Goal: Information Seeking & Learning: Learn about a topic

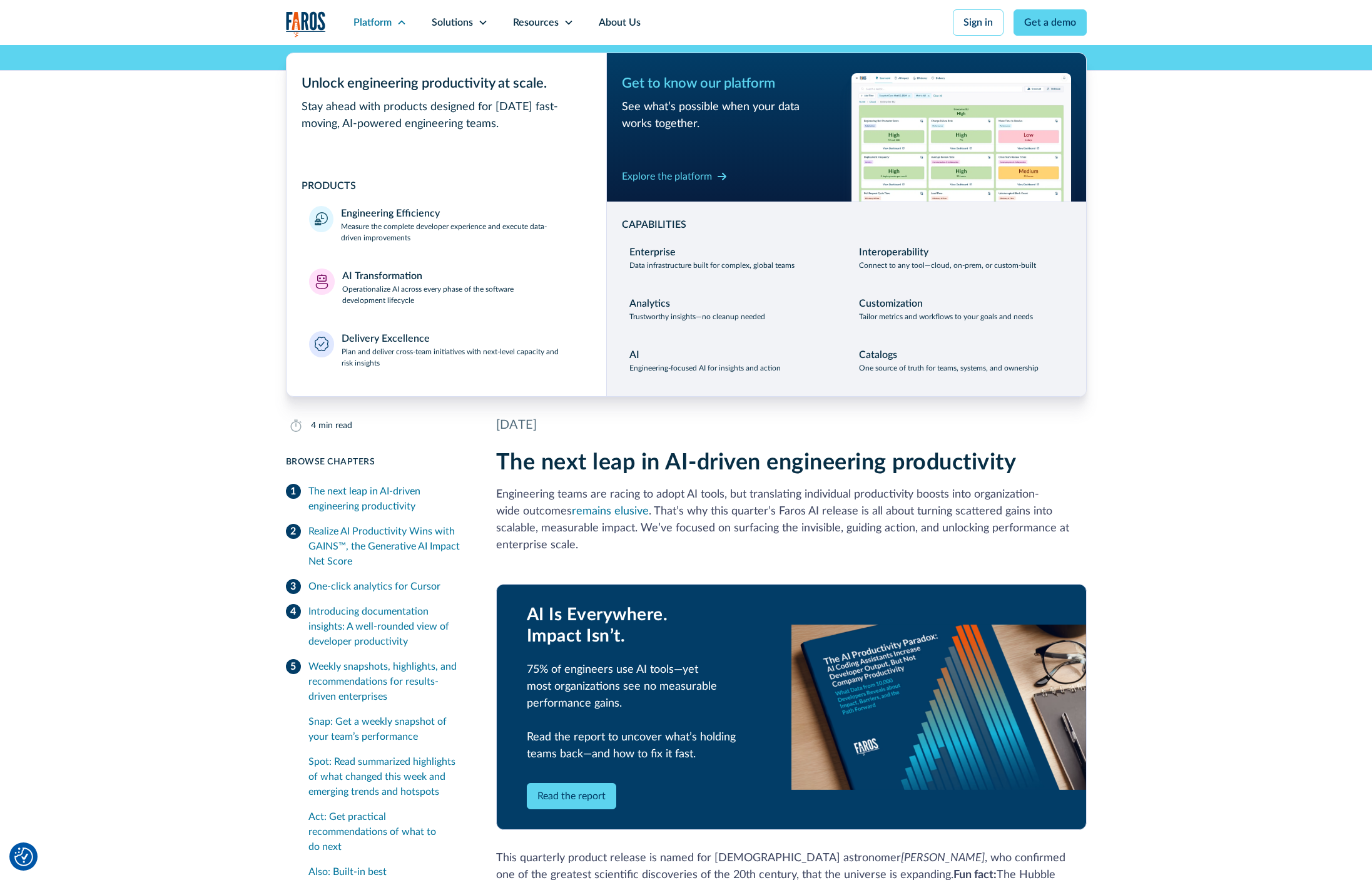
click at [185, 232] on div "News AI DevProd [DATE] 4 min read Faros [PERSON_NAME] Release: Measure, Unblock…" at bounding box center [686, 215] width 1372 height 340
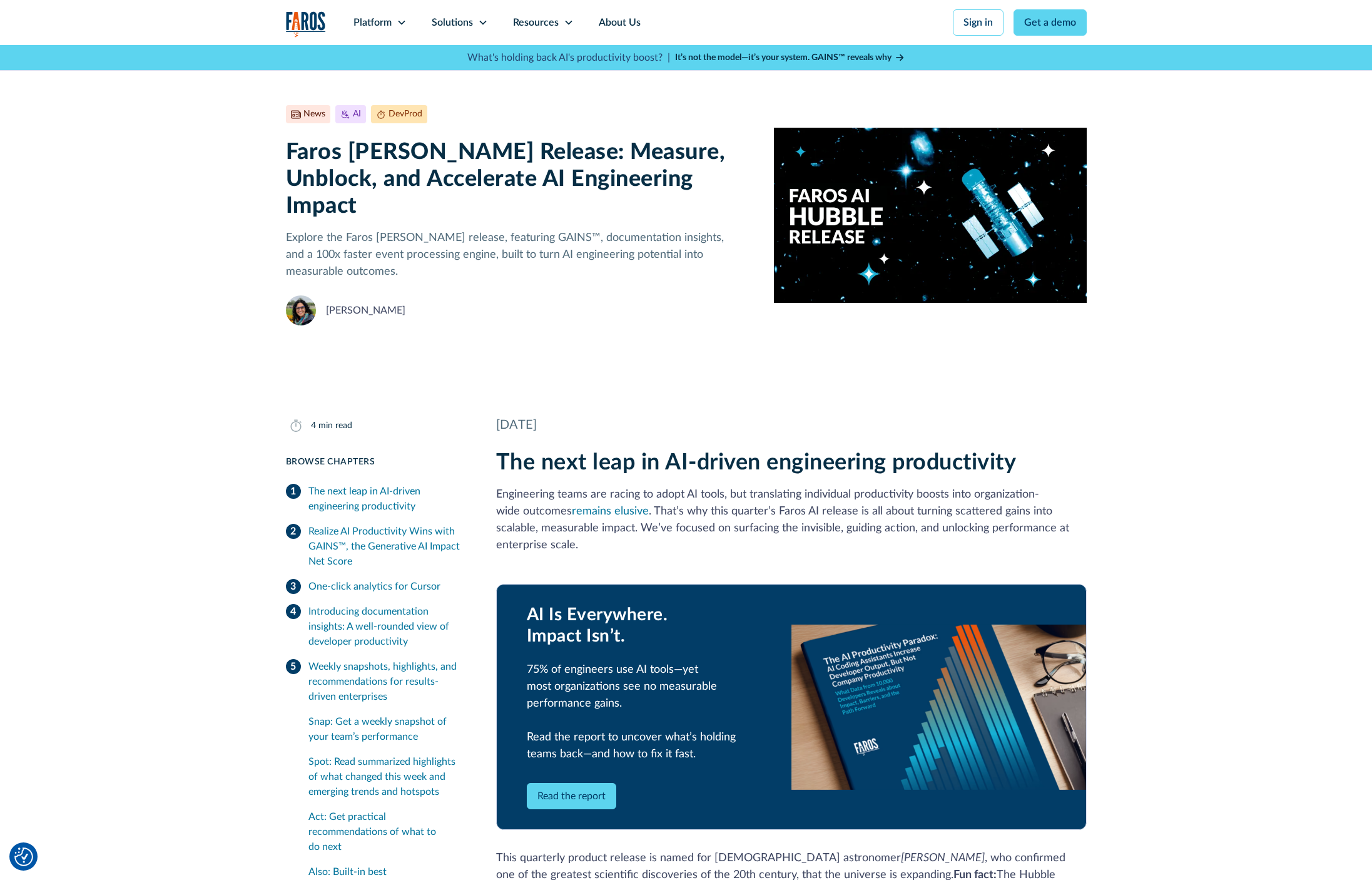
click at [701, 486] on p "Engineering teams are racing to adopt AI tools, but translating individual prod…" at bounding box center [792, 520] width 591 height 67
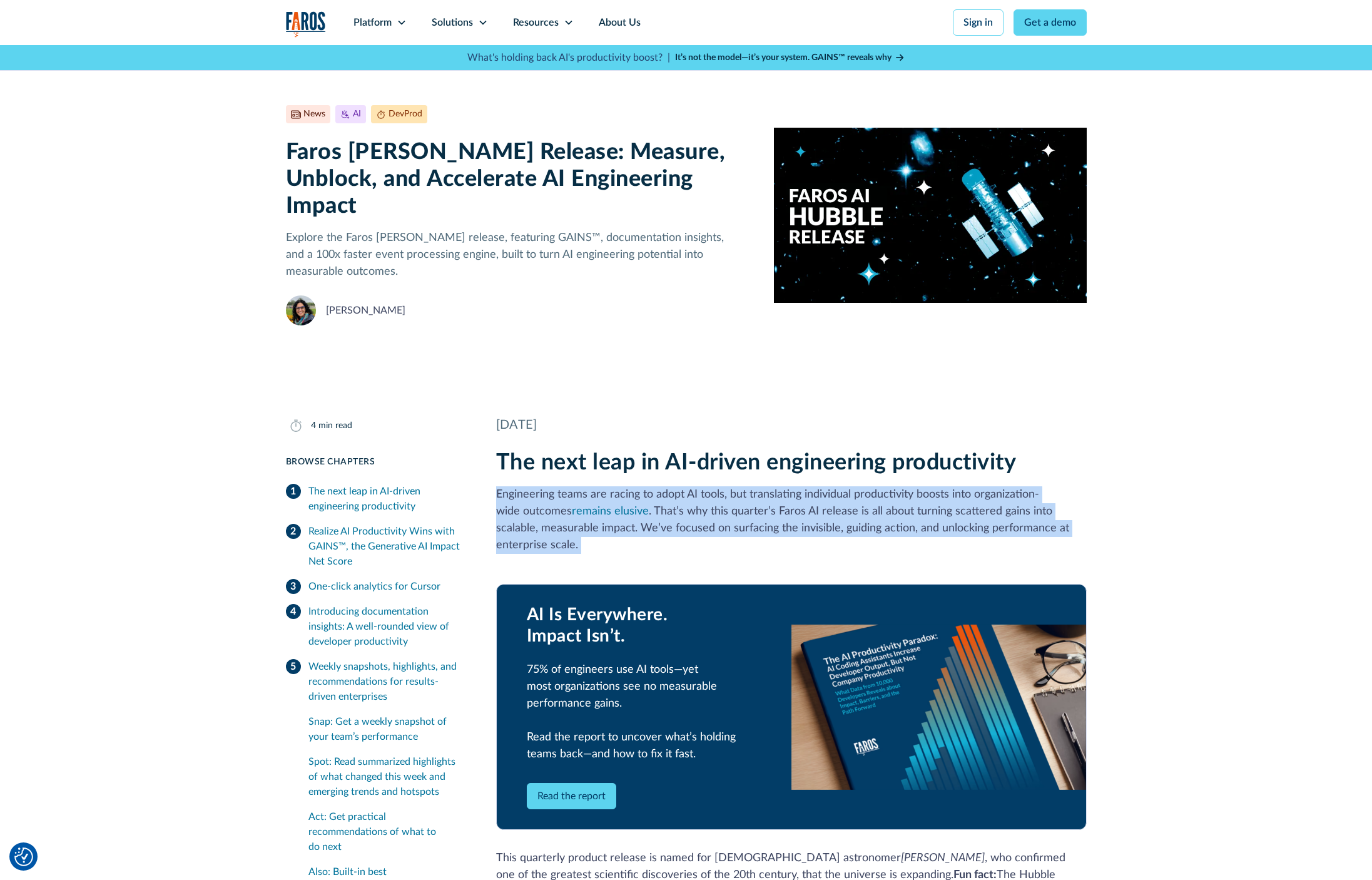
click at [701, 486] on p "Engineering teams are racing to adopt AI tools, but translating individual prod…" at bounding box center [792, 520] width 591 height 67
click at [807, 486] on p "Engineering teams are racing to adopt AI tools, but translating individual prod…" at bounding box center [792, 520] width 591 height 67
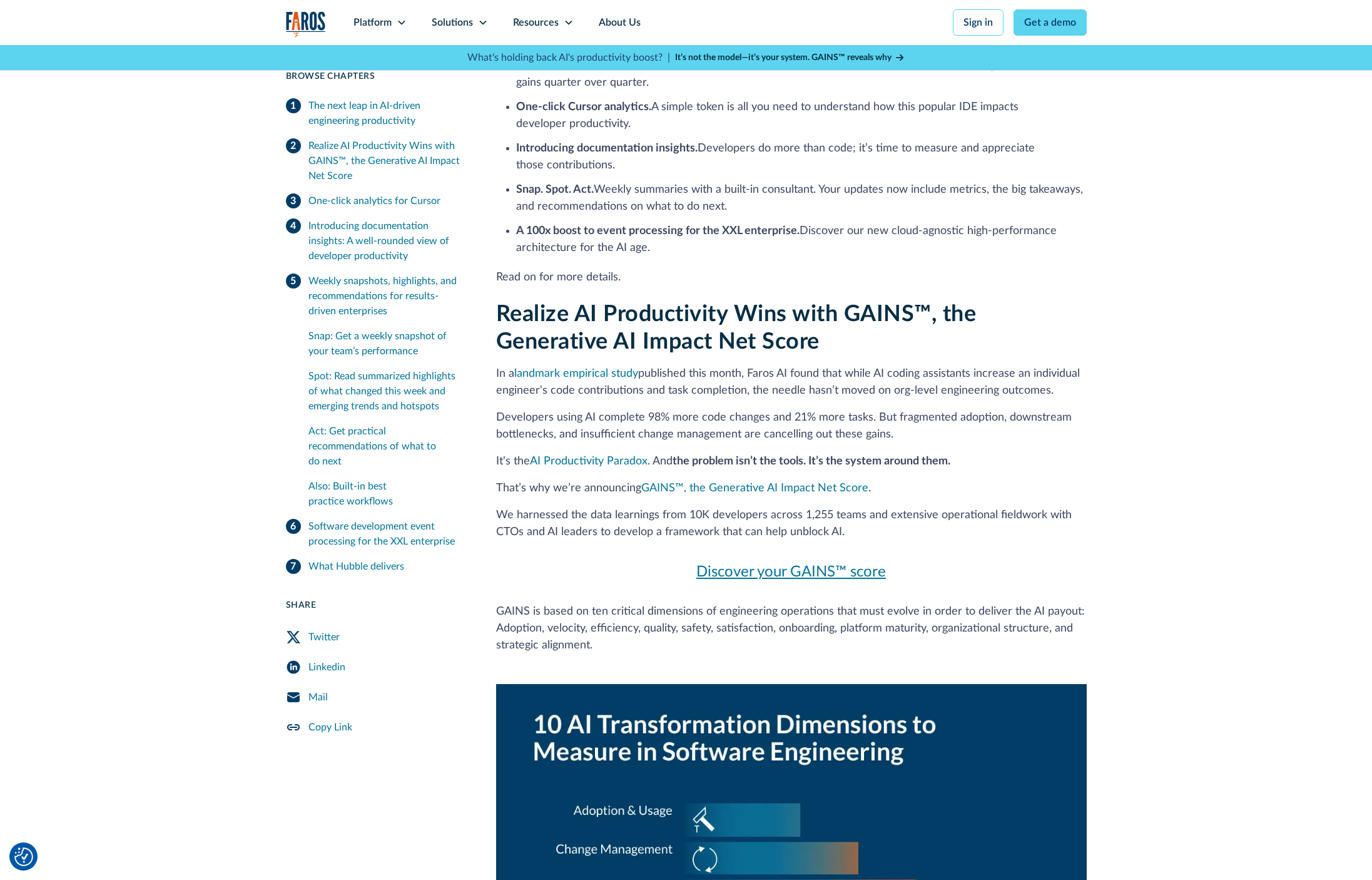
scroll to position [981, 0]
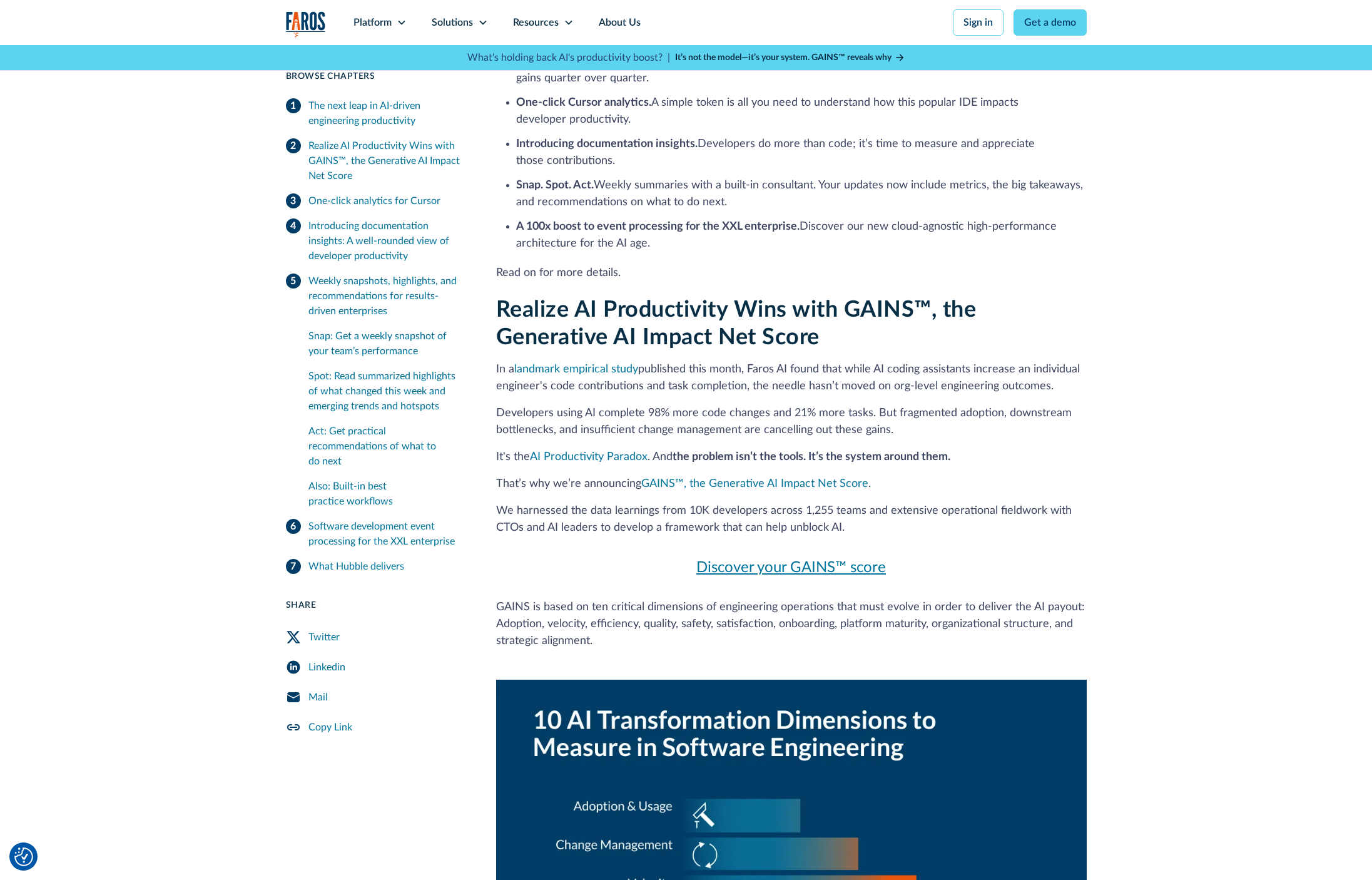
click at [724, 221] on strong "A 100x boost to event processing for the XXL enterprise." at bounding box center [658, 227] width 283 height 11
click at [772, 221] on strong "A 100x boost to event processing for the XXL enterprise." at bounding box center [658, 227] width 283 height 11
click at [806, 219] on li "A 100x boost to event processing for the XXL enterprise. Discover our new cloud…" at bounding box center [801, 236] width 571 height 34
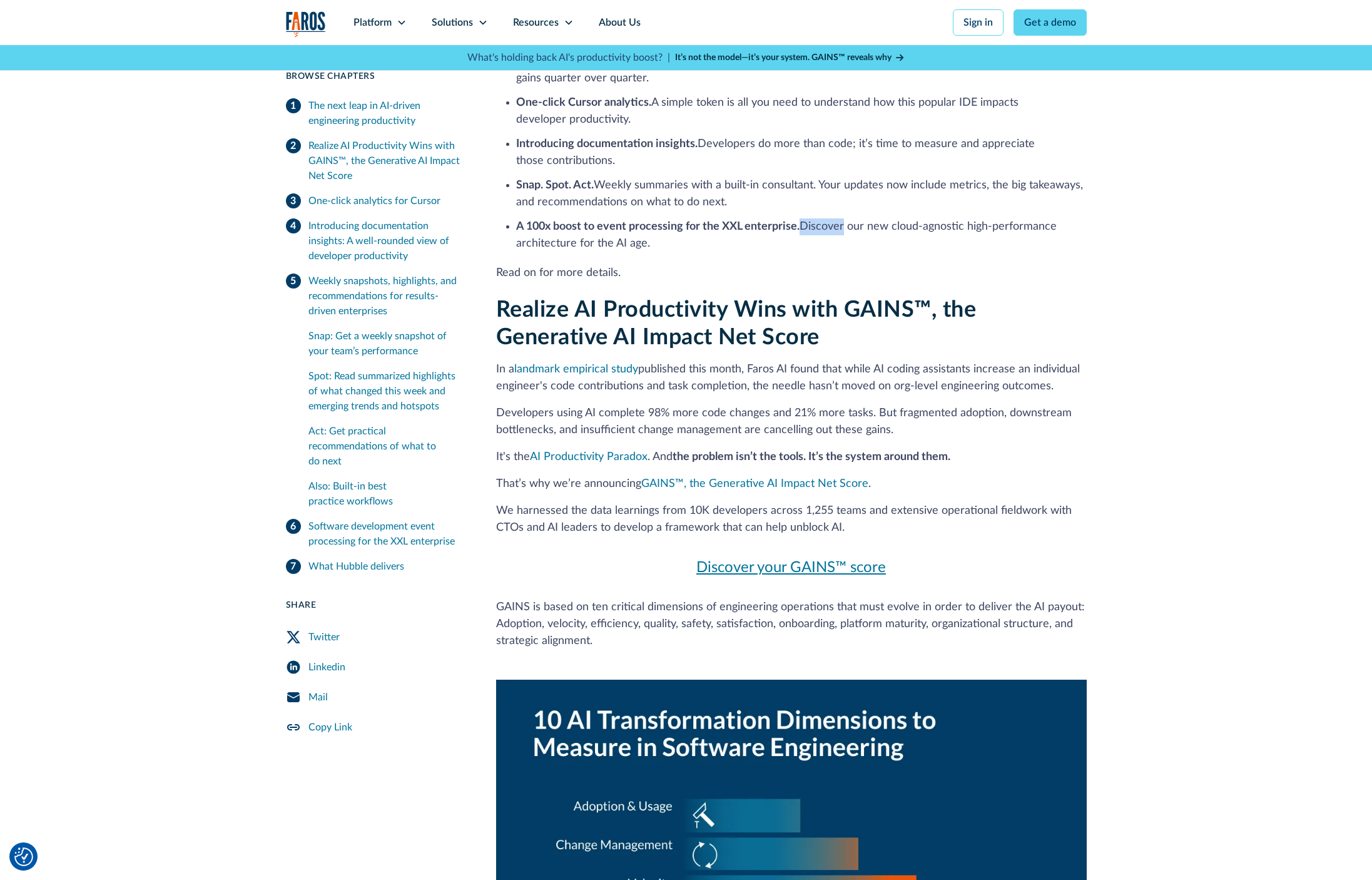
click at [806, 219] on li "A 100x boost to event processing for the XXL enterprise. Discover our new cloud…" at bounding box center [801, 236] width 571 height 34
click at [811, 219] on li "A 100x boost to event processing for the XXL enterprise. Discover our new cloud…" at bounding box center [801, 236] width 571 height 34
click at [811, 219] on li "A 100x boost to event processing for the XXL enterprise. Discover our new cloud…" at bounding box center [801, 236] width 571 height 34
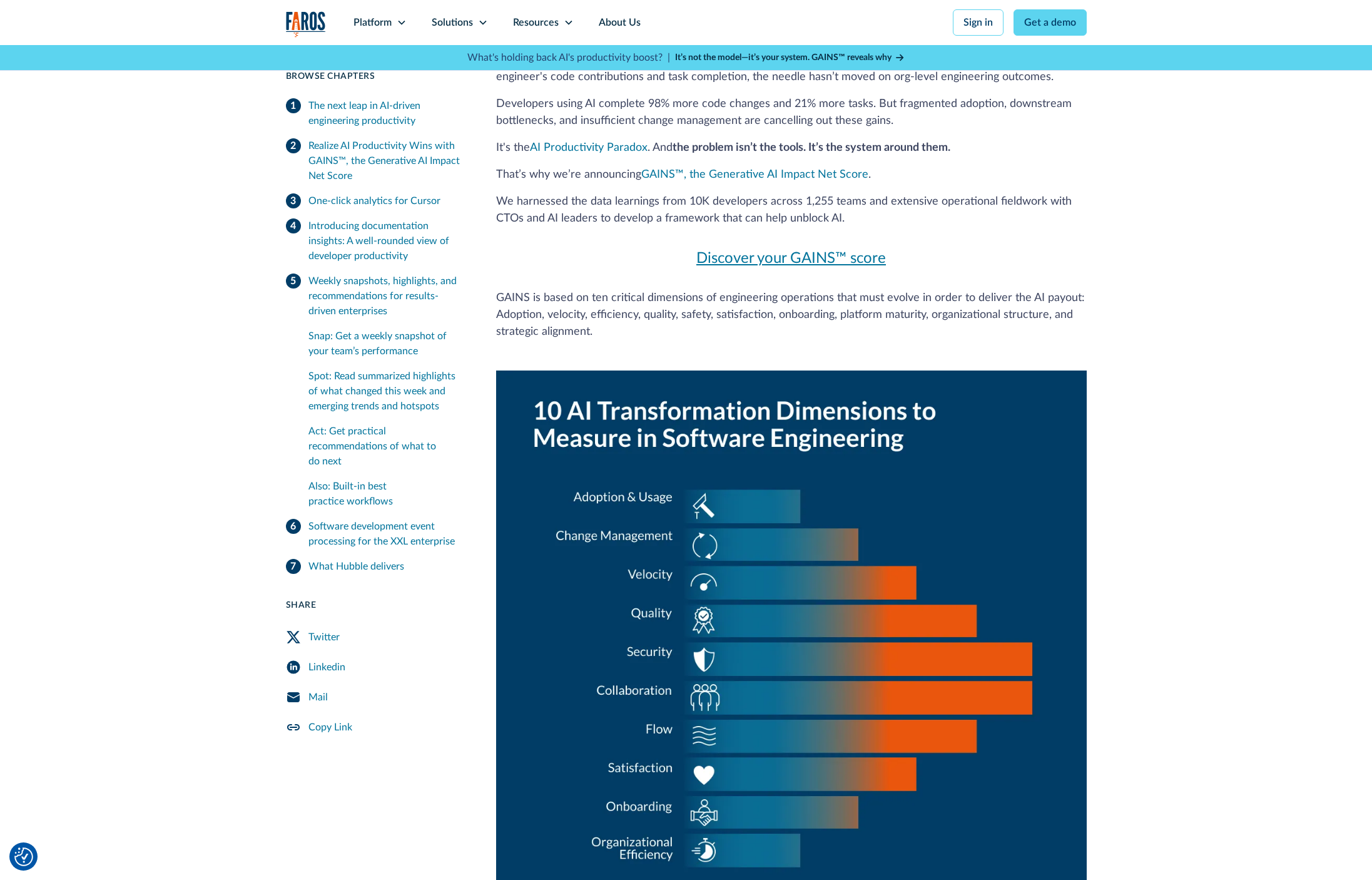
scroll to position [1292, 0]
